Goal: Task Accomplishment & Management: Manage account settings

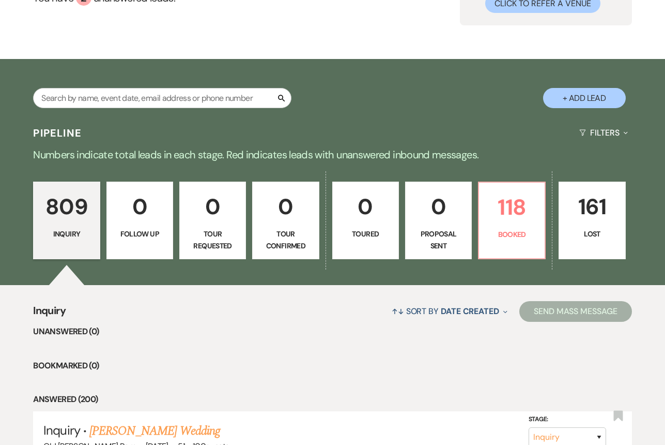
scroll to position [125, 0]
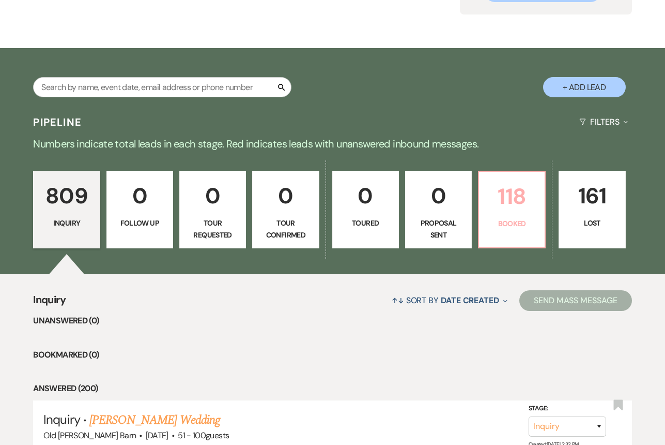
click at [518, 215] on link "118 Booked" at bounding box center [512, 210] width 68 height 78
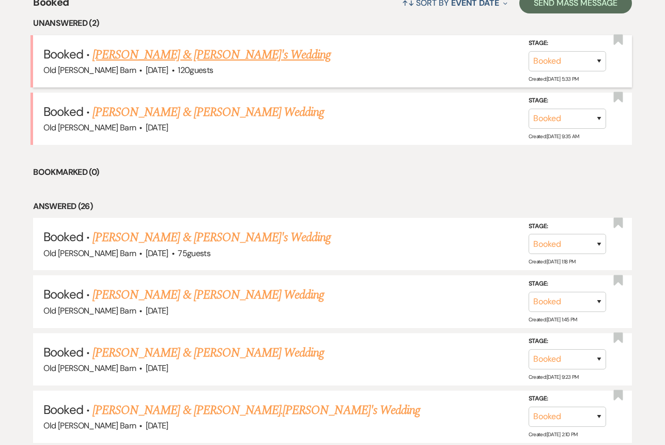
scroll to position [423, 0]
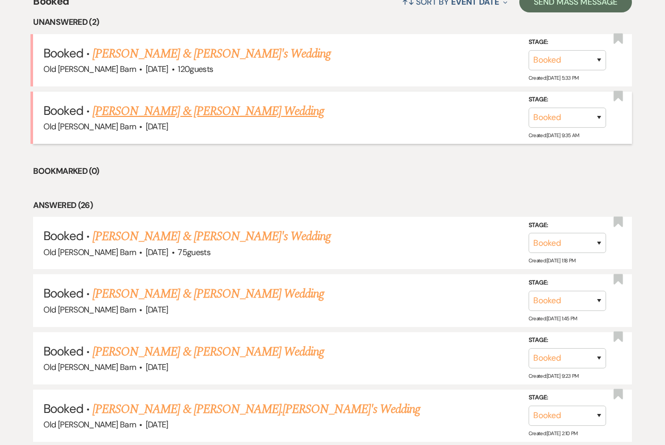
click at [229, 104] on link "[PERSON_NAME] & [PERSON_NAME] Wedding" at bounding box center [209, 111] width 232 height 19
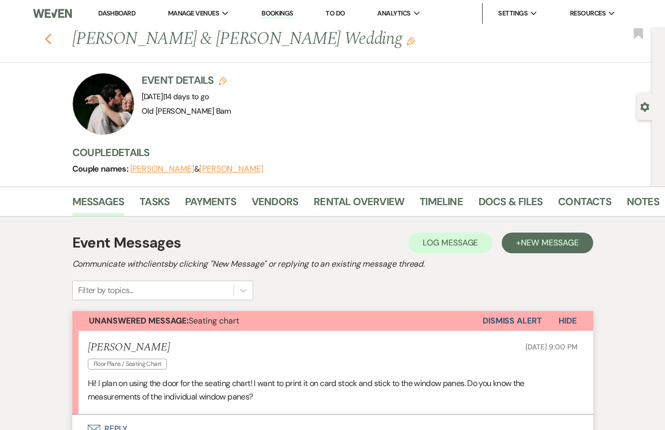
click at [45, 41] on icon "Previous" at bounding box center [48, 39] width 8 height 12
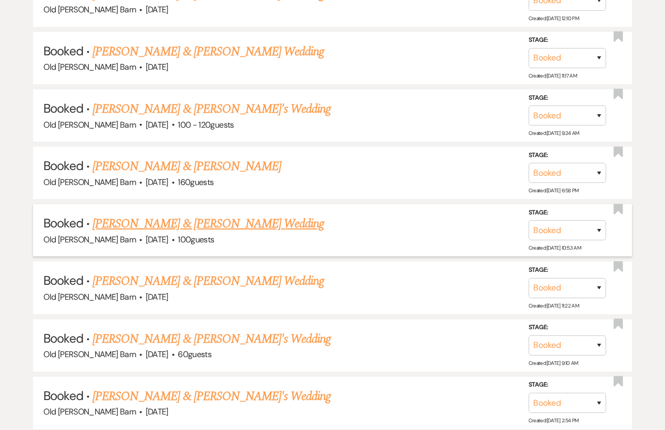
scroll to position [1707, 0]
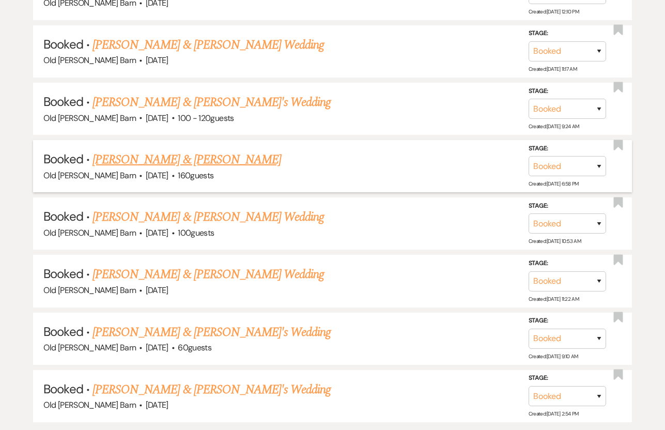
click at [160, 150] on link "[PERSON_NAME] & [PERSON_NAME]" at bounding box center [187, 159] width 189 height 19
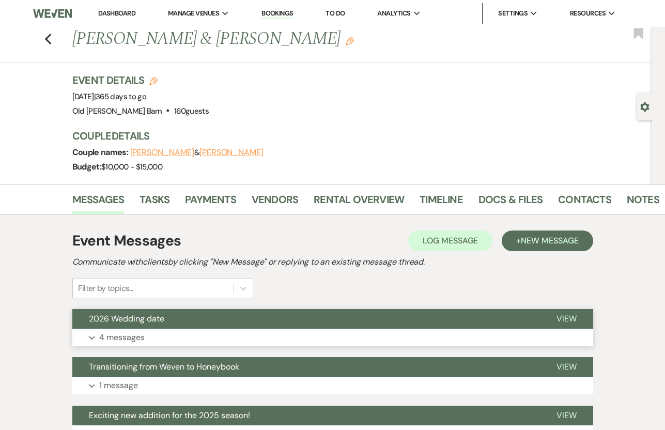
click at [569, 315] on span "View" at bounding box center [567, 318] width 20 height 11
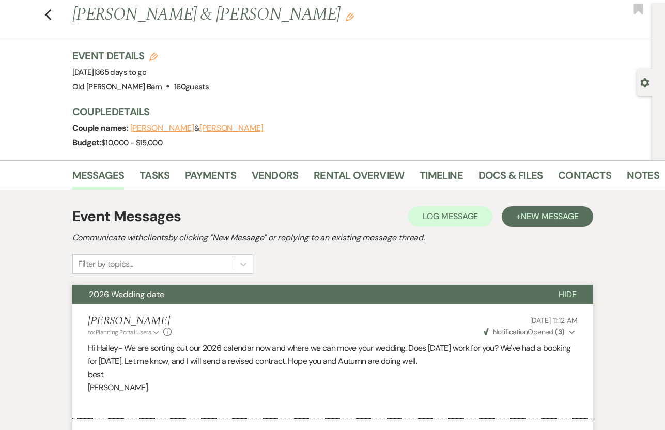
scroll to position [19, 0]
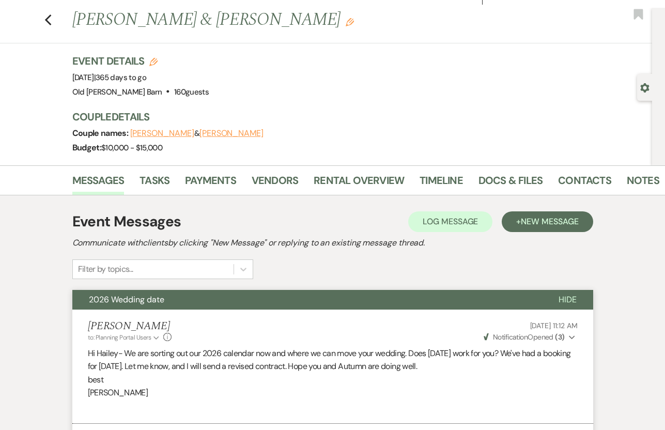
click at [229, 133] on button "[PERSON_NAME]" at bounding box center [232, 133] width 64 height 8
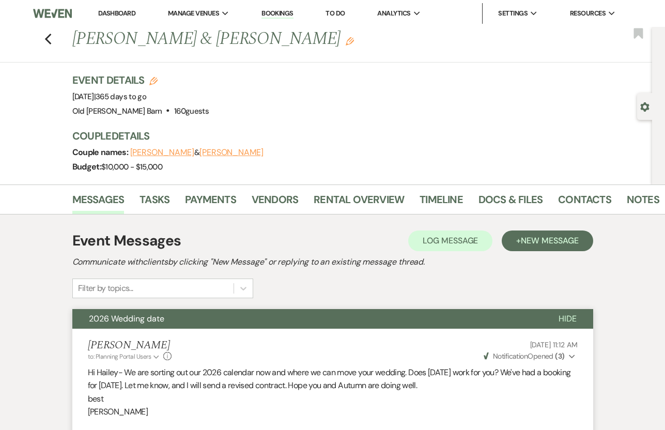
select select "1"
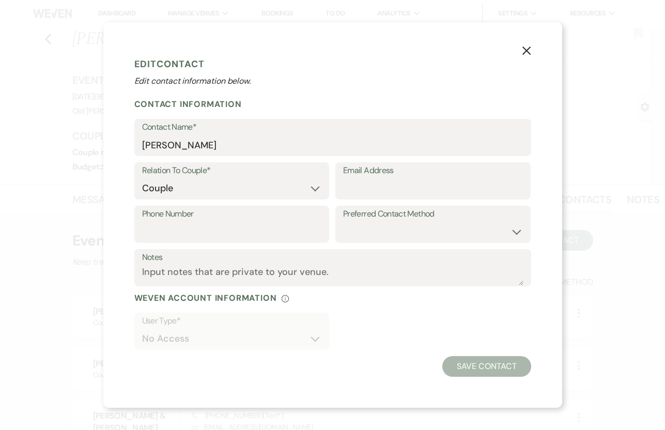
click at [529, 51] on icon "X" at bounding box center [526, 50] width 9 height 9
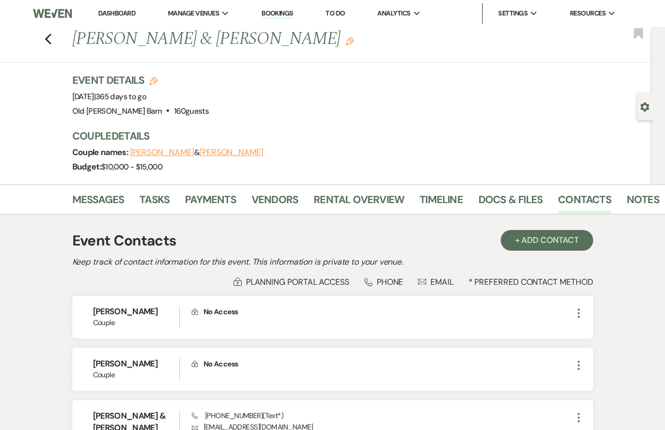
click at [245, 150] on button "[PERSON_NAME]" at bounding box center [232, 152] width 64 height 8
select select "1"
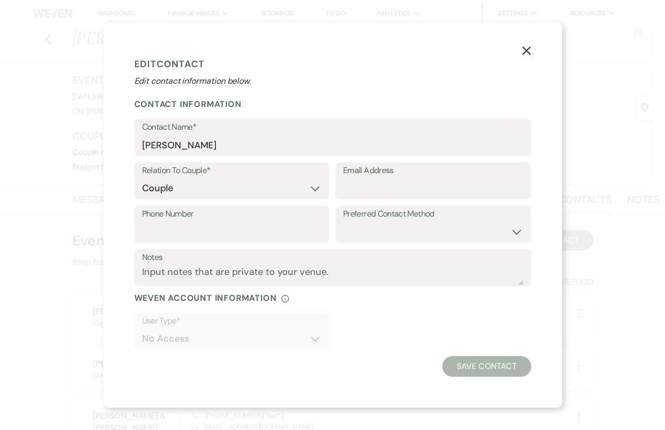
click at [528, 50] on use "button" at bounding box center [526, 51] width 8 height 8
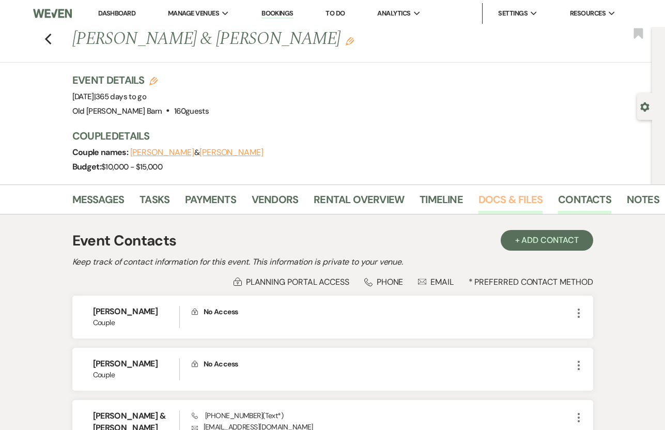
click at [505, 202] on link "Docs & Files" at bounding box center [511, 202] width 64 height 23
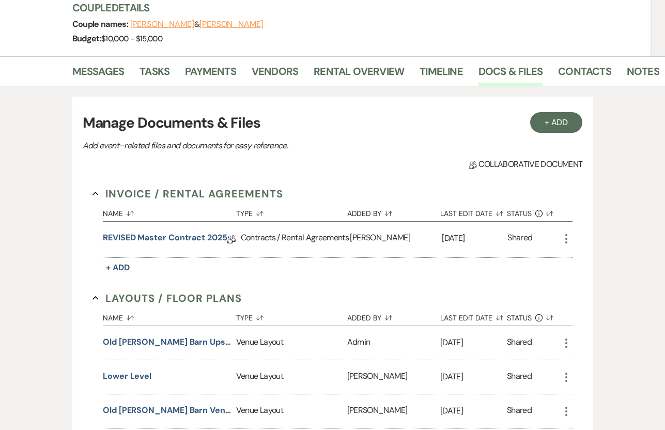
scroll to position [129, 0]
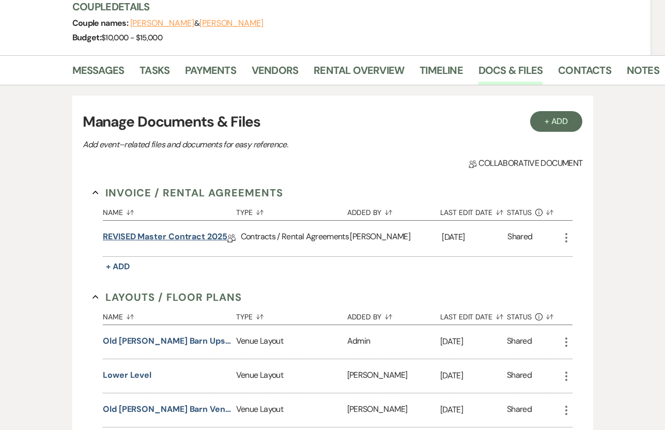
click at [185, 234] on link "REVISED Master Contract 2025" at bounding box center [165, 239] width 125 height 16
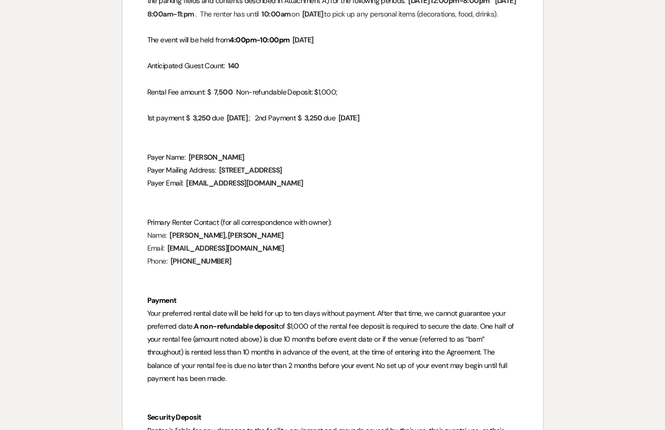
scroll to position [460, 0]
